Goal: Transaction & Acquisition: Purchase product/service

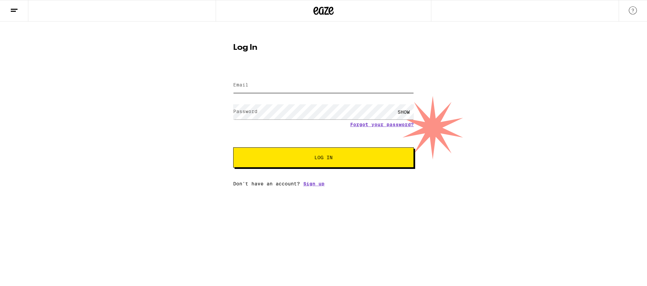
type input "[EMAIL_ADDRESS][DOMAIN_NAME]"
click at [328, 158] on span "Log In" at bounding box center [323, 157] width 18 height 5
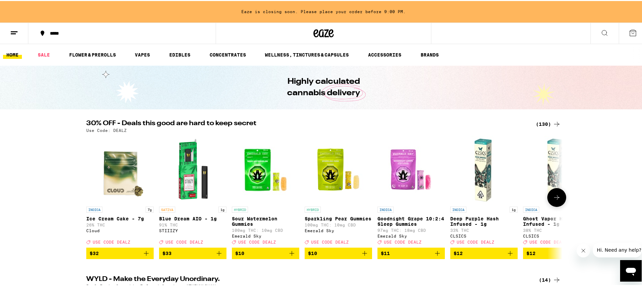
click at [216, 257] on icon "Add to bag" at bounding box center [219, 253] width 8 height 8
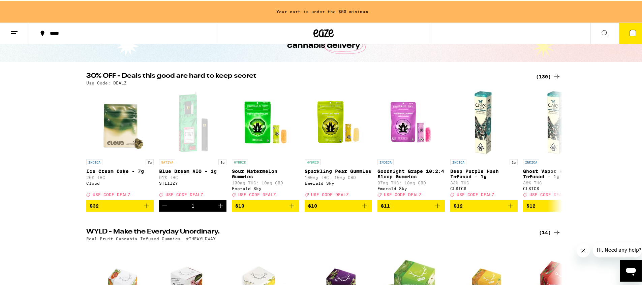
scroll to position [80, 0]
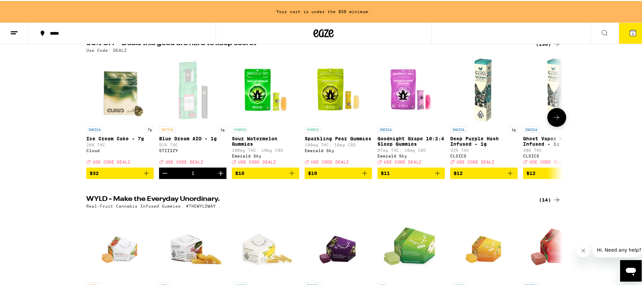
click at [556, 121] on icon at bounding box center [557, 117] width 8 height 8
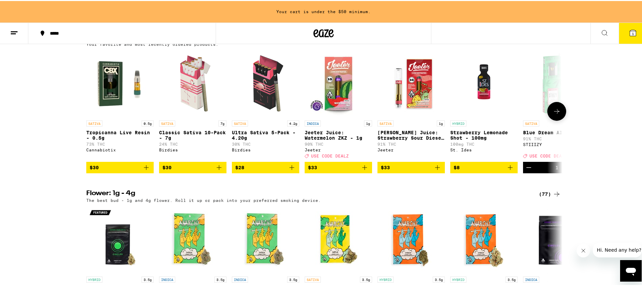
scroll to position [559, 0]
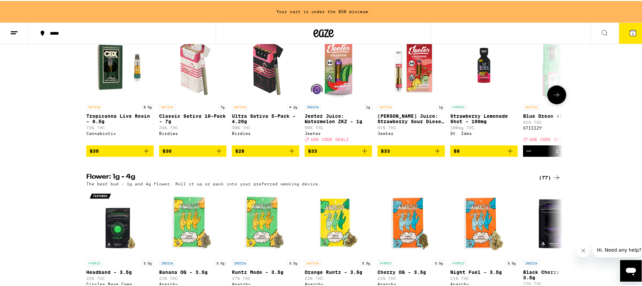
click at [289, 154] on icon "Add to bag" at bounding box center [292, 150] width 8 height 8
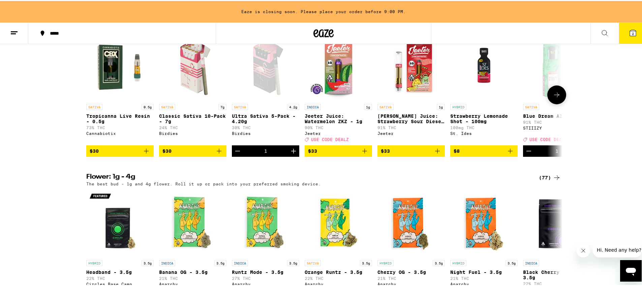
click at [219, 154] on icon "Add to bag" at bounding box center [219, 150] width 8 height 8
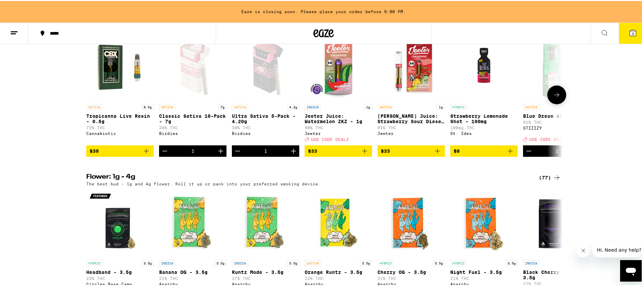
click at [555, 98] on icon at bounding box center [557, 94] width 8 height 8
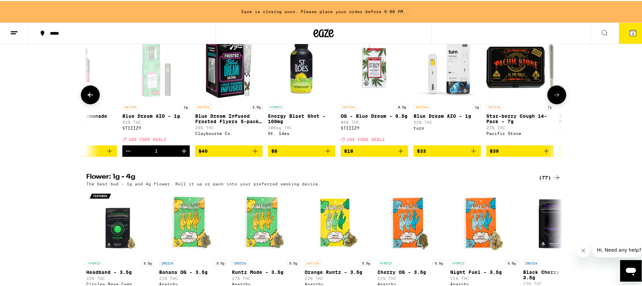
scroll to position [0, 401]
click at [555, 98] on icon at bounding box center [557, 94] width 8 height 8
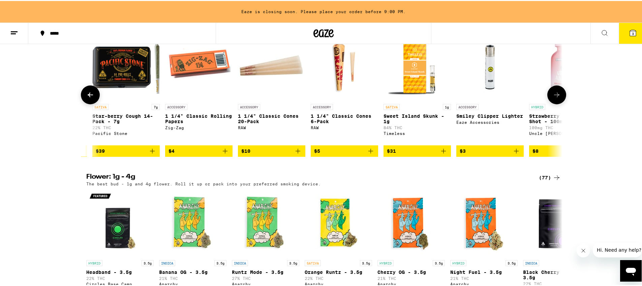
scroll to position [0, 802]
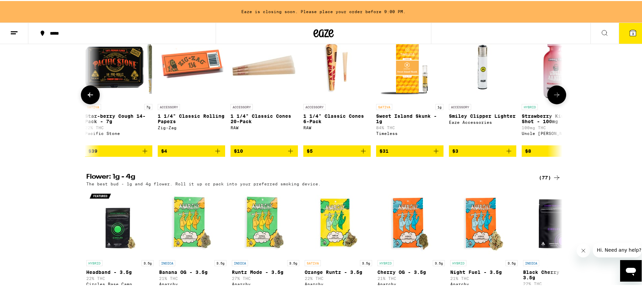
click at [143, 154] on icon "Add to bag" at bounding box center [145, 150] width 8 height 8
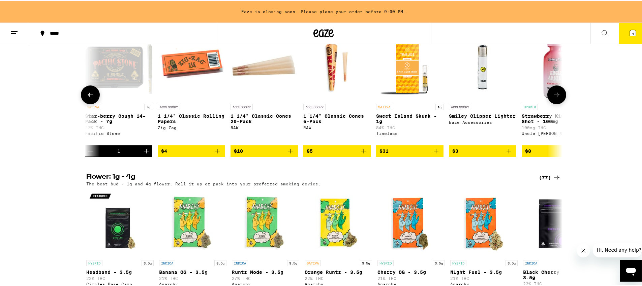
click at [558, 98] on icon at bounding box center [557, 94] width 8 height 8
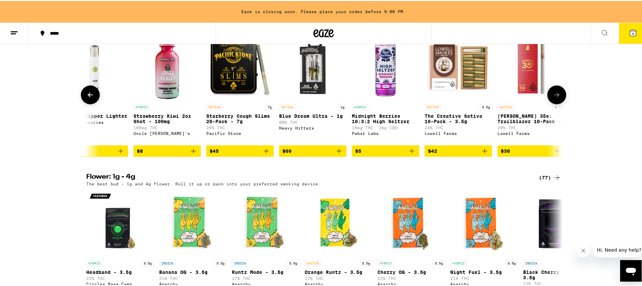
scroll to position [0, 1203]
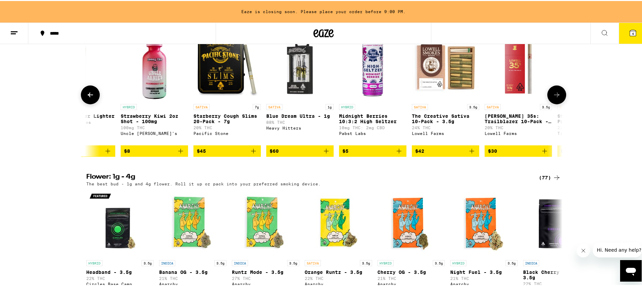
click at [470, 154] on icon "Add to bag" at bounding box center [472, 150] width 8 height 8
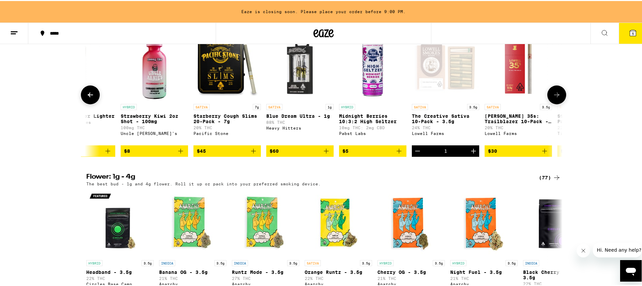
click at [555, 96] on icon at bounding box center [556, 94] width 5 height 5
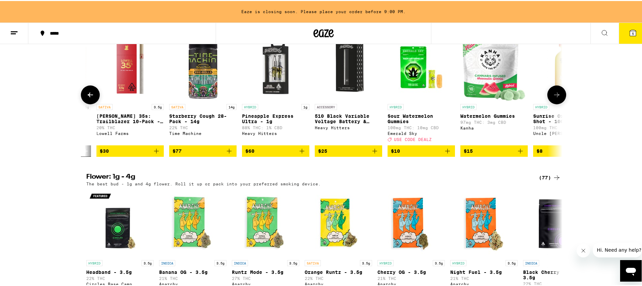
scroll to position [0, 1604]
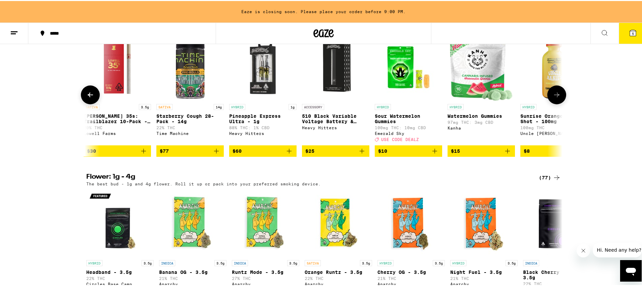
click at [287, 154] on icon "Add to bag" at bounding box center [289, 150] width 8 height 8
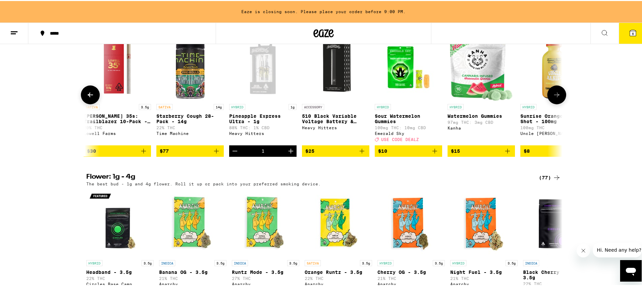
click at [554, 98] on icon at bounding box center [557, 94] width 8 height 8
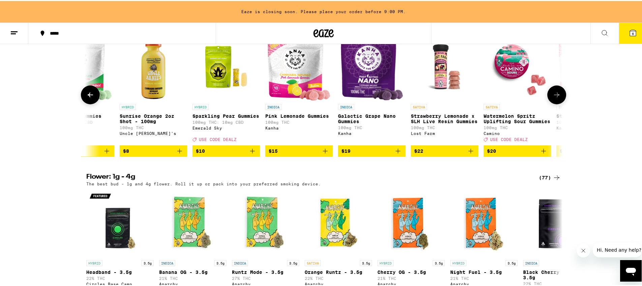
scroll to position [0, 2005]
click at [557, 98] on icon at bounding box center [557, 94] width 8 height 8
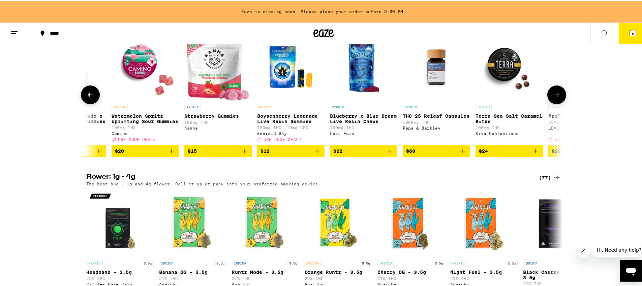
scroll to position [0, 2406]
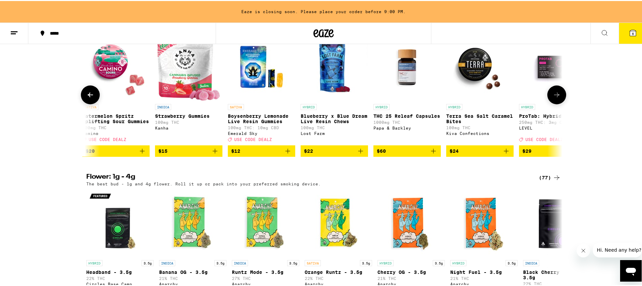
click at [557, 98] on icon at bounding box center [557, 94] width 8 height 8
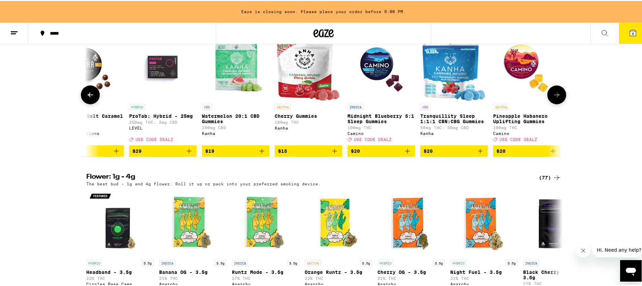
scroll to position [0, 2801]
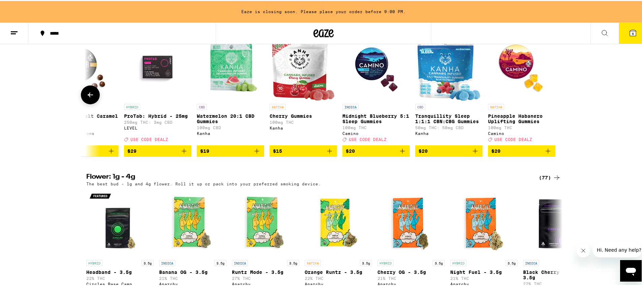
click at [557, 103] on div at bounding box center [556, 94] width 19 height 19
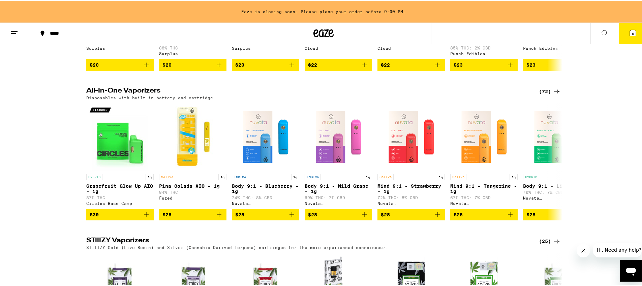
scroll to position [1189, 0]
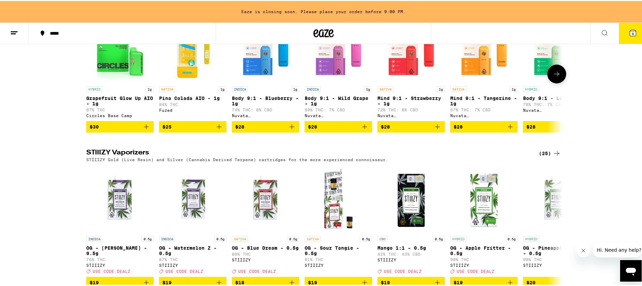
click at [144, 130] on icon "Add to bag" at bounding box center [146, 126] width 8 height 8
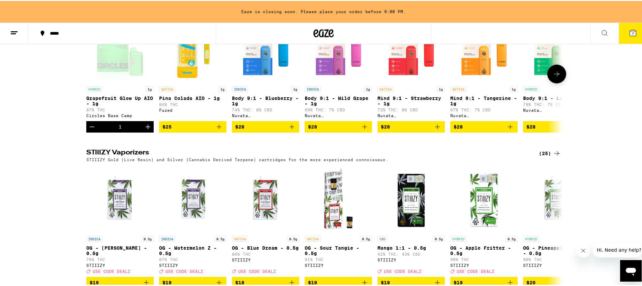
click at [554, 77] on icon at bounding box center [557, 73] width 8 height 8
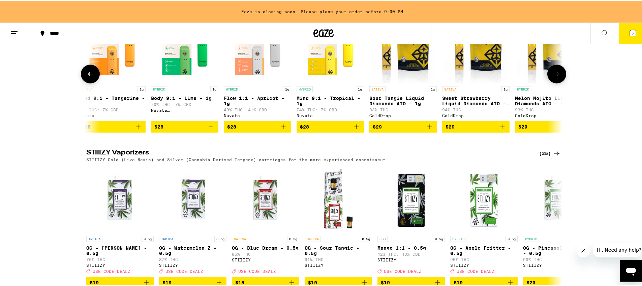
scroll to position [0, 401]
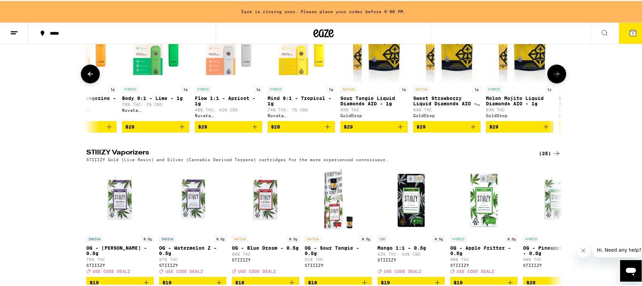
click at [554, 77] on icon at bounding box center [557, 73] width 8 height 8
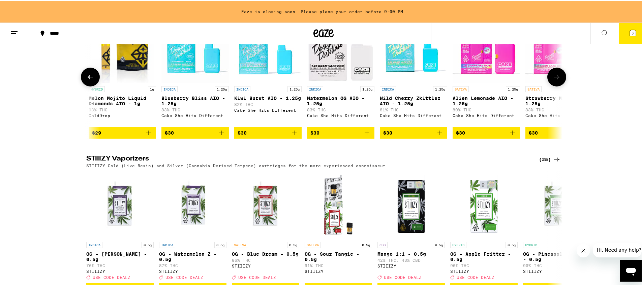
scroll to position [0, 802]
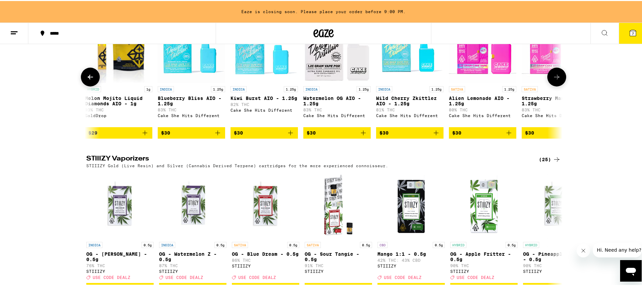
click at [361, 136] on icon "Add to bag" at bounding box center [363, 132] width 8 height 8
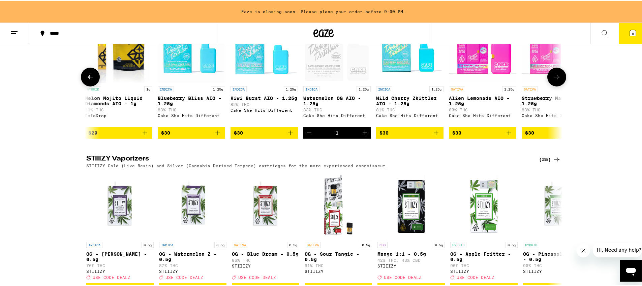
click at [558, 86] on button at bounding box center [556, 76] width 19 height 19
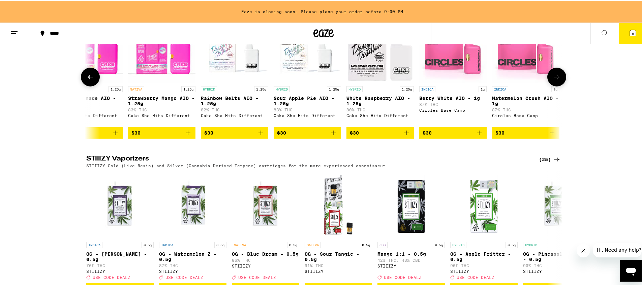
scroll to position [0, 1203]
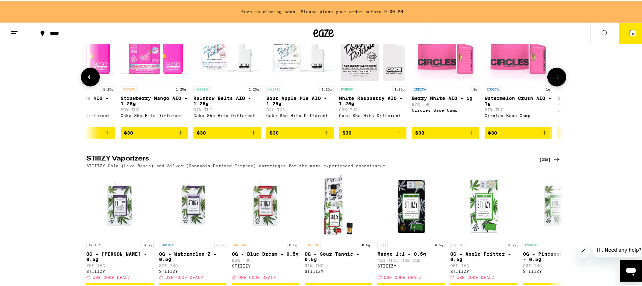
click at [181, 136] on icon "Add to bag" at bounding box center [181, 132] width 8 height 8
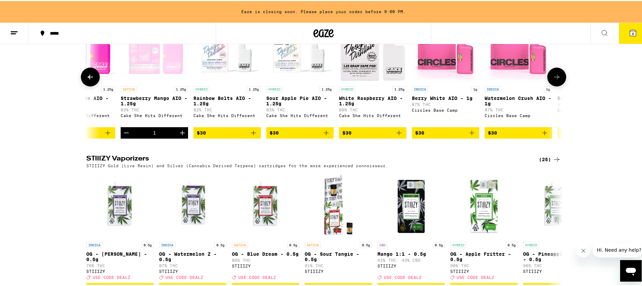
click at [556, 80] on icon at bounding box center [557, 76] width 8 height 8
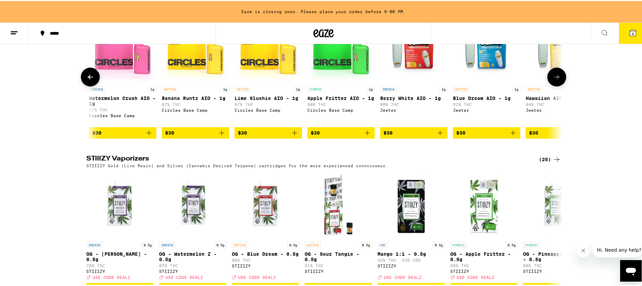
scroll to position [0, 1604]
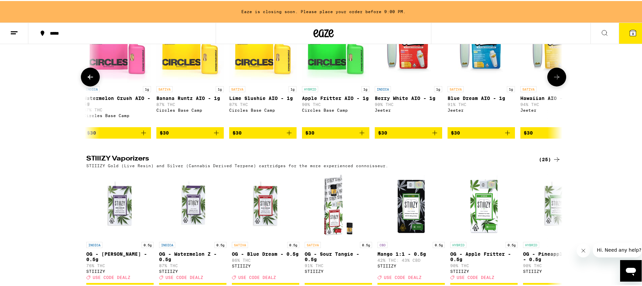
click at [556, 80] on icon at bounding box center [557, 76] width 8 height 8
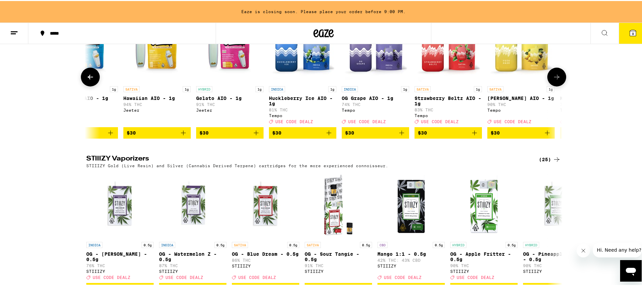
scroll to position [0, 2005]
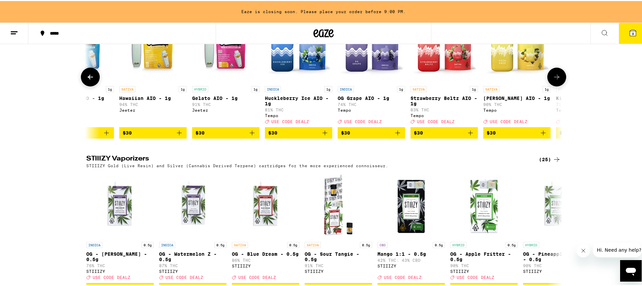
click at [556, 80] on icon at bounding box center [557, 76] width 8 height 8
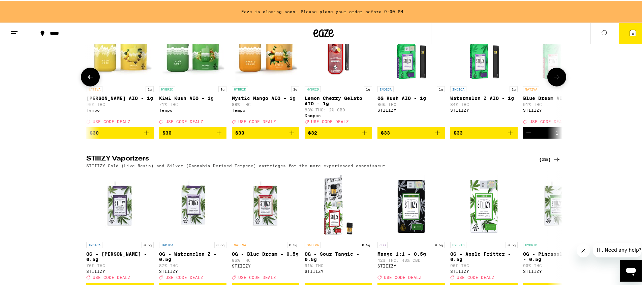
scroll to position [0, 2406]
